Goal: Task Accomplishment & Management: Use online tool/utility

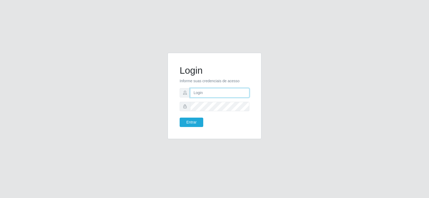
type input "[EMAIL_ADDRESS][DOMAIN_NAME]"
click at [227, 94] on input "[EMAIL_ADDRESS][DOMAIN_NAME]" at bounding box center [219, 92] width 59 height 9
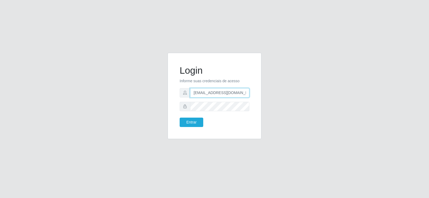
type input "[EMAIL_ADDRESS][DOMAIN_NAME]"
click at [223, 113] on form "Login Informe suas credenciais de acesso [EMAIL_ADDRESS][DOMAIN_NAME] Entrar" at bounding box center [214, 96] width 70 height 62
click at [196, 121] on button "Entrar" at bounding box center [191, 122] width 24 height 9
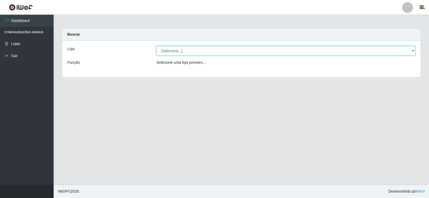
drag, startPoint x: 216, startPoint y: 49, endPoint x: 216, endPoint y: 54, distance: 4.8
click at [216, 49] on select "[Selecione...] Supermercado Tadeu - [GEOGRAPHIC_DATA]" at bounding box center [285, 50] width 259 height 9
select select "195"
click at [156, 46] on select "[Selecione...] Supermercado Tadeu - [GEOGRAPHIC_DATA]" at bounding box center [285, 50] width 259 height 9
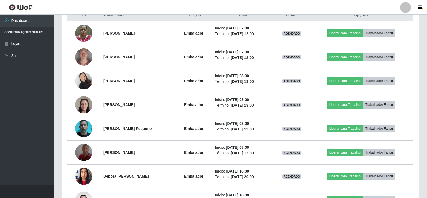
scroll to position [214, 0]
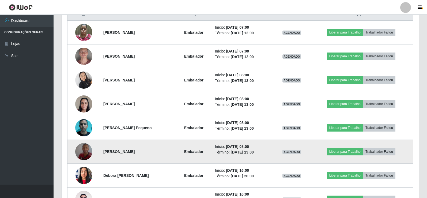
click at [81, 153] on img at bounding box center [83, 151] width 17 height 31
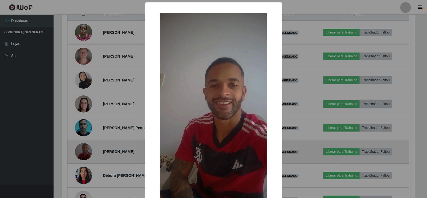
scroll to position [111, 354]
click at [81, 153] on div "× OK Cancel" at bounding box center [214, 99] width 429 height 198
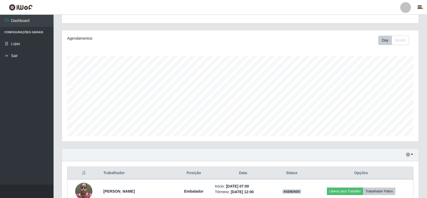
scroll to position [54, 0]
